Goal: Task Accomplishment & Management: Use online tool/utility

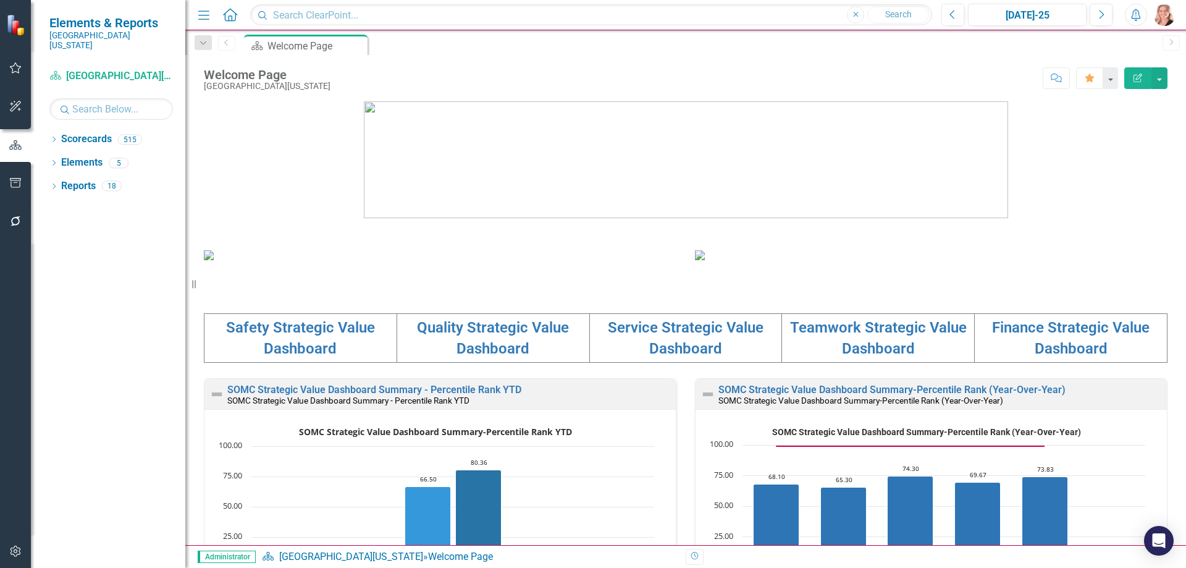
click at [14, 187] on icon "button" at bounding box center [15, 183] width 13 height 10
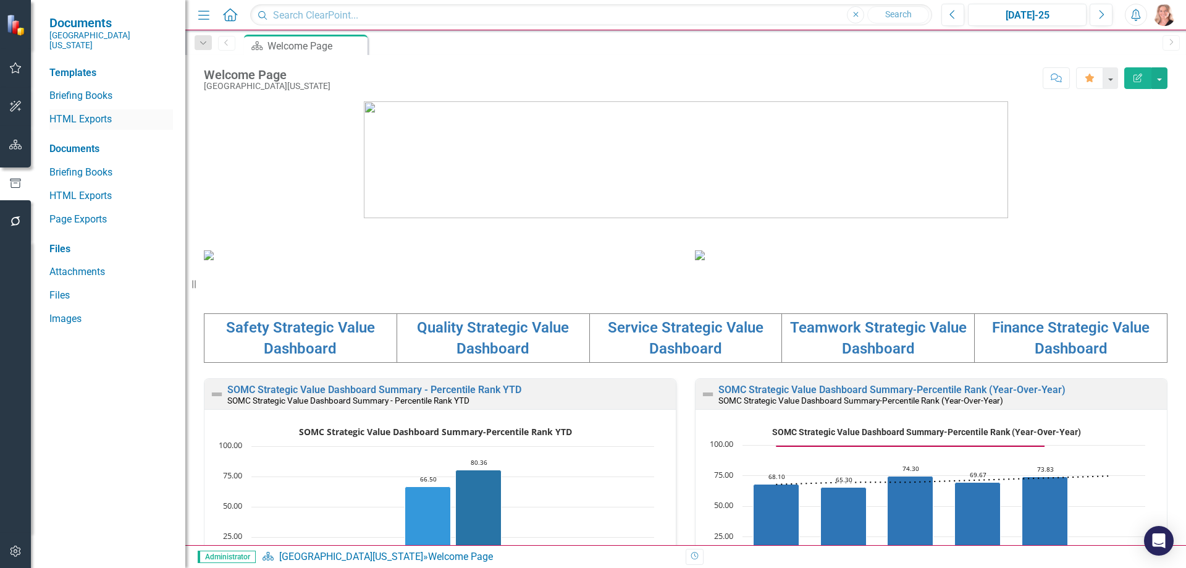
click at [63, 116] on link "HTML Exports" at bounding box center [111, 119] width 124 height 14
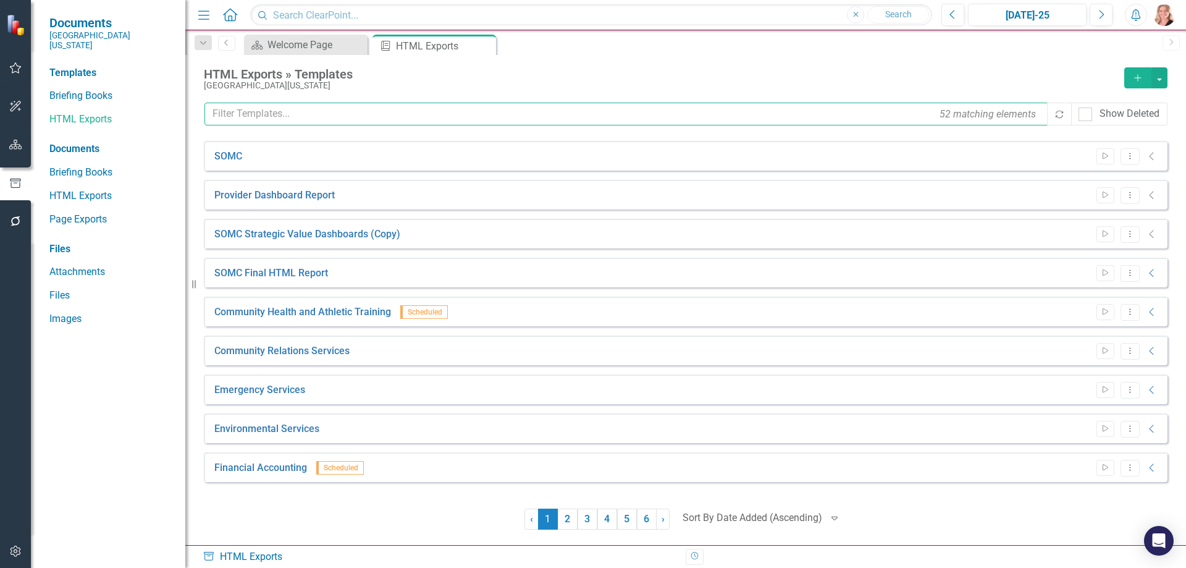
click at [389, 119] on input "text" at bounding box center [626, 114] width 844 height 23
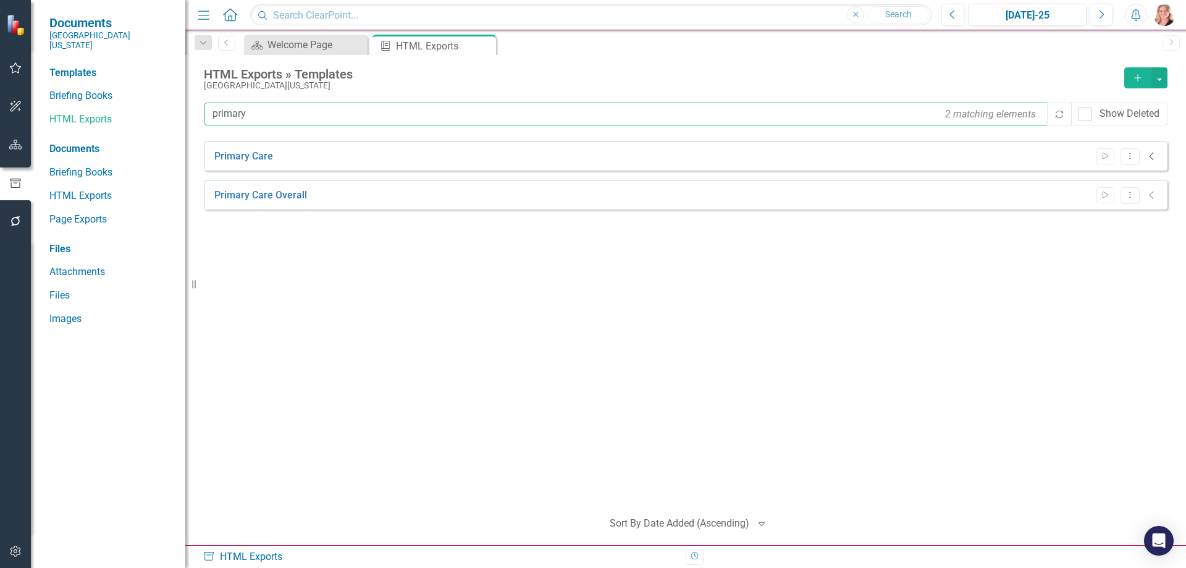
type input "primary"
click at [1157, 158] on icon "Collapse" at bounding box center [1152, 156] width 12 height 10
click at [1128, 159] on icon "Dropdown Menu" at bounding box center [1130, 156] width 11 height 8
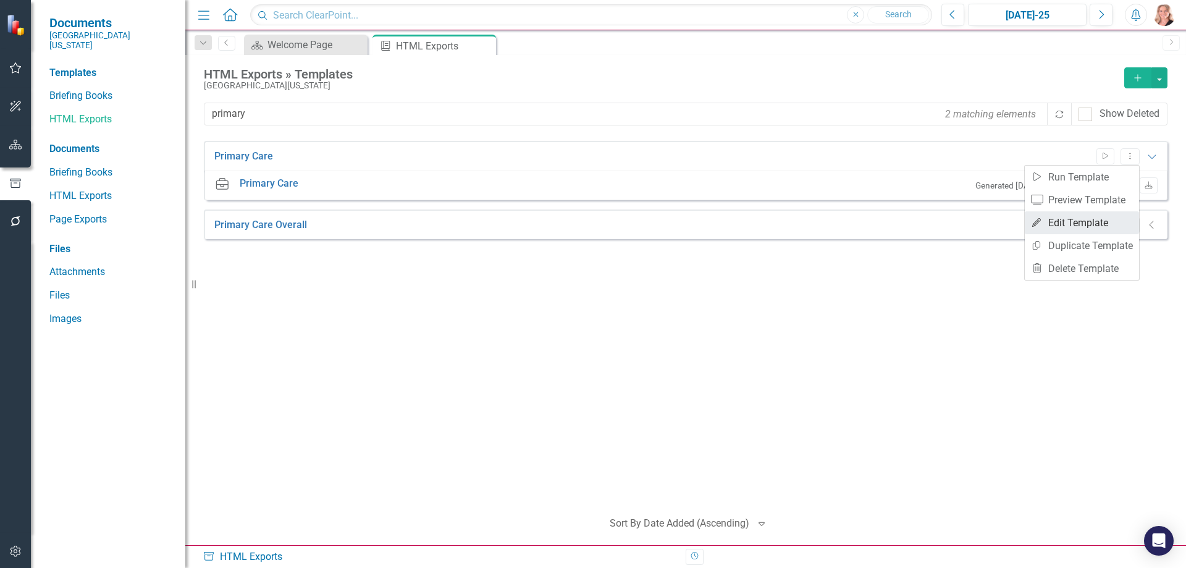
click at [1111, 217] on link "Edit Edit Template" at bounding box center [1082, 222] width 114 height 23
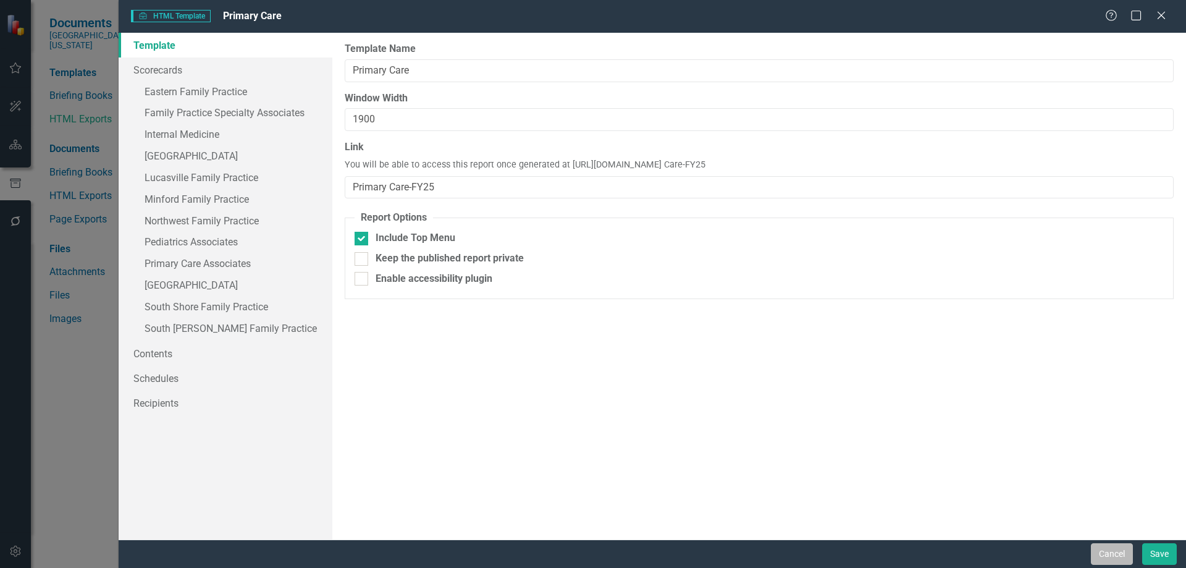
click at [1113, 558] on button "Cancel" at bounding box center [1112, 554] width 42 height 22
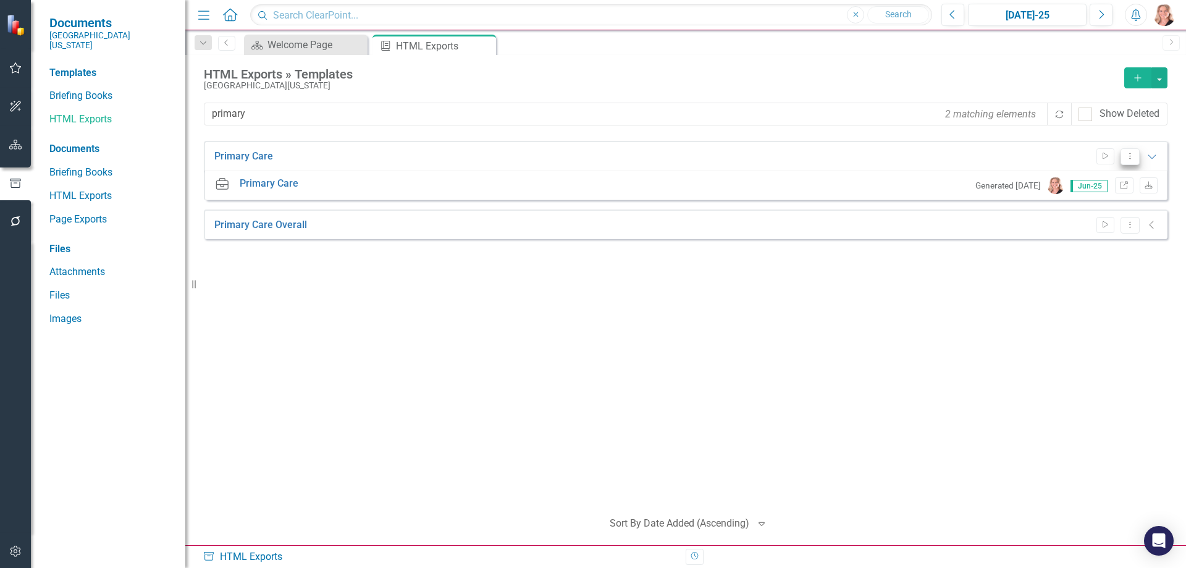
click at [1129, 158] on icon "Dropdown Menu" at bounding box center [1130, 156] width 11 height 8
click at [1058, 223] on link "Edit Edit Template" at bounding box center [1082, 222] width 114 height 23
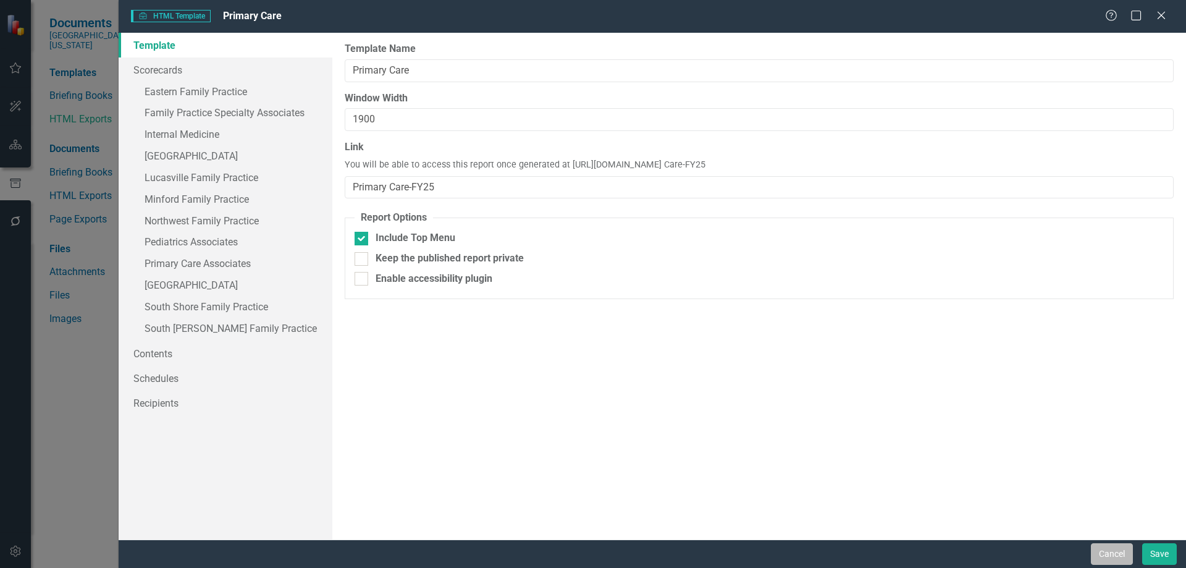
click at [1115, 558] on button "Cancel" at bounding box center [1112, 554] width 42 height 22
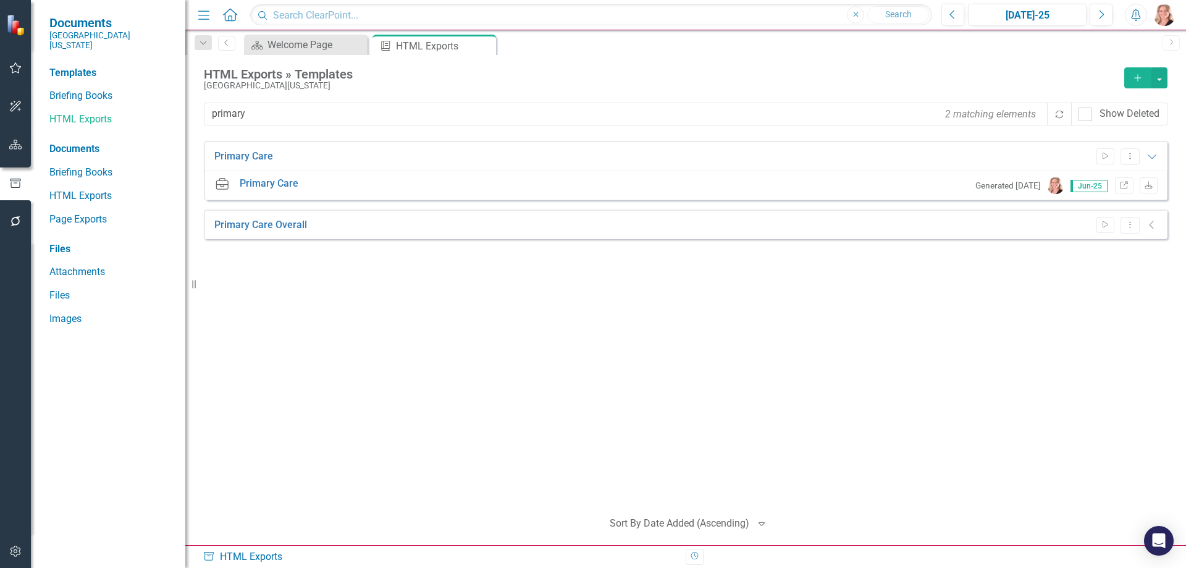
click at [1153, 225] on icon "Collapse" at bounding box center [1152, 225] width 12 height 10
click at [1152, 225] on icon "Collapse" at bounding box center [1152, 225] width 12 height 10
click at [1148, 225] on icon "Collapse" at bounding box center [1152, 225] width 12 height 10
click at [1126, 227] on icon "Dropdown Menu" at bounding box center [1130, 225] width 11 height 8
click at [1098, 292] on link "Edit Edit Template" at bounding box center [1082, 291] width 114 height 23
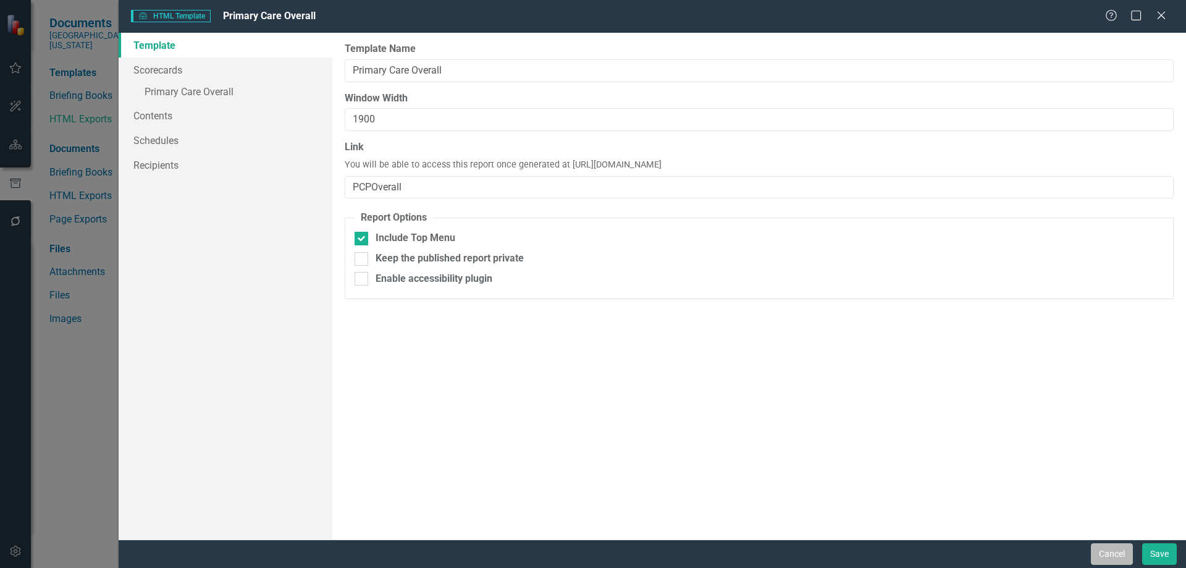
click at [1126, 550] on button "Cancel" at bounding box center [1112, 554] width 42 height 22
